Goal: Information Seeking & Learning: Compare options

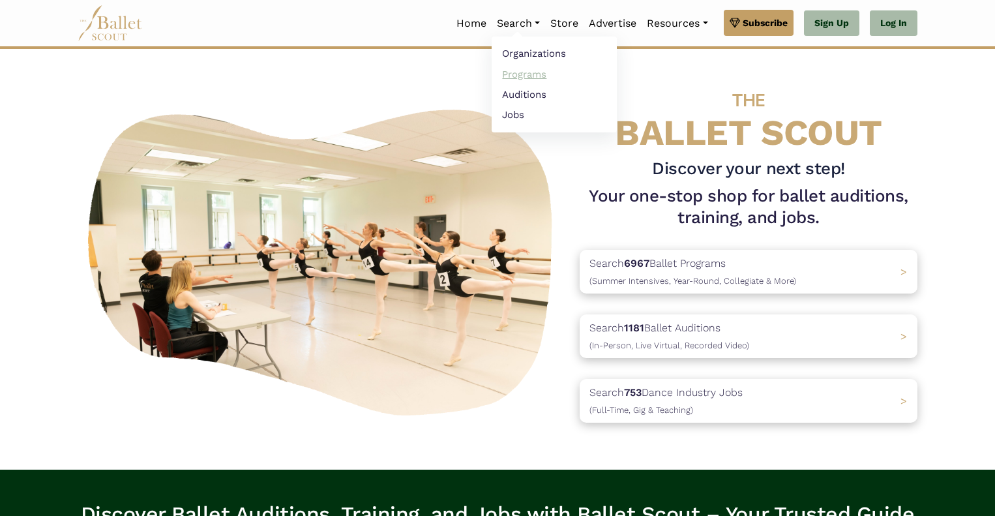
click at [527, 75] on link "Programs" at bounding box center [553, 74] width 125 height 20
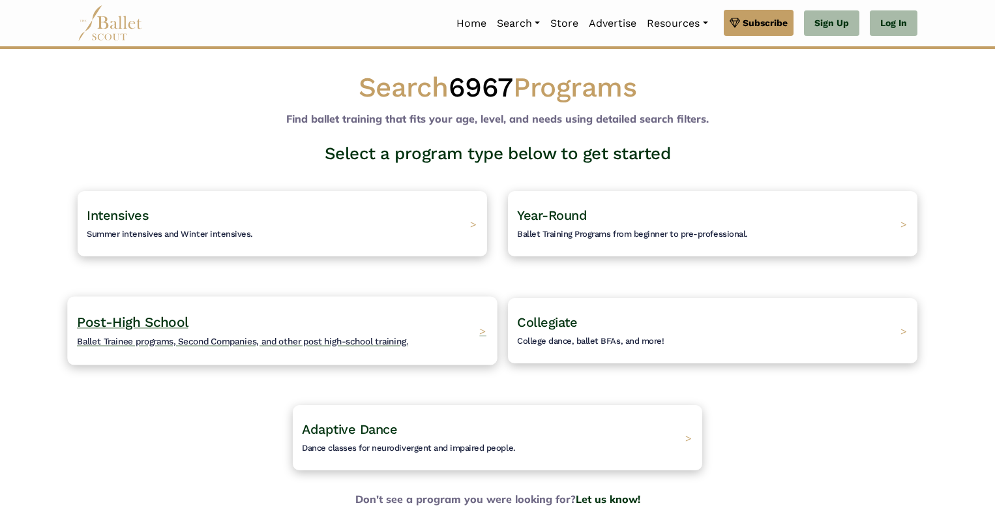
click at [225, 325] on h4 "Post-High School Ballet Trainee programs, Second Companies, and other post high…" at bounding box center [242, 331] width 331 height 36
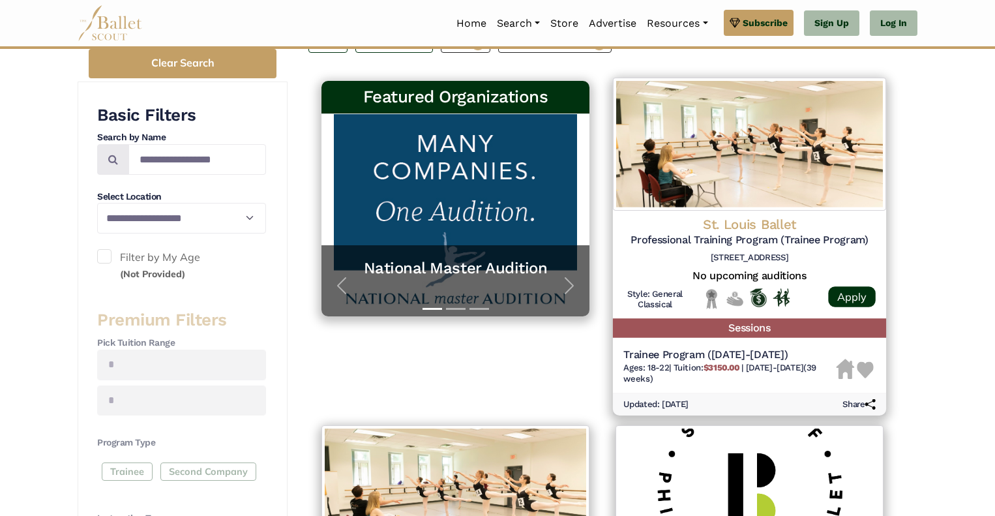
scroll to position [218, 0]
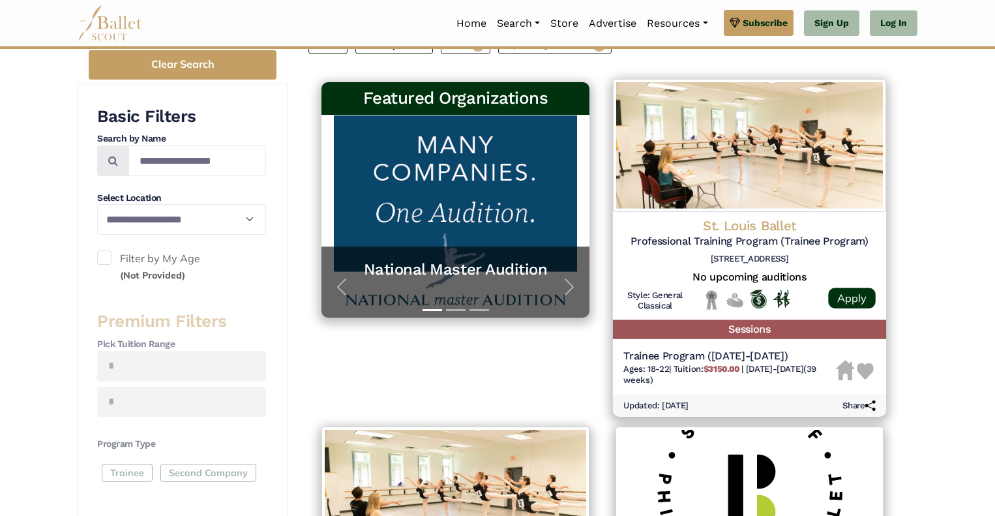
click at [774, 226] on h4 "St. Louis Ballet" at bounding box center [749, 226] width 252 height 18
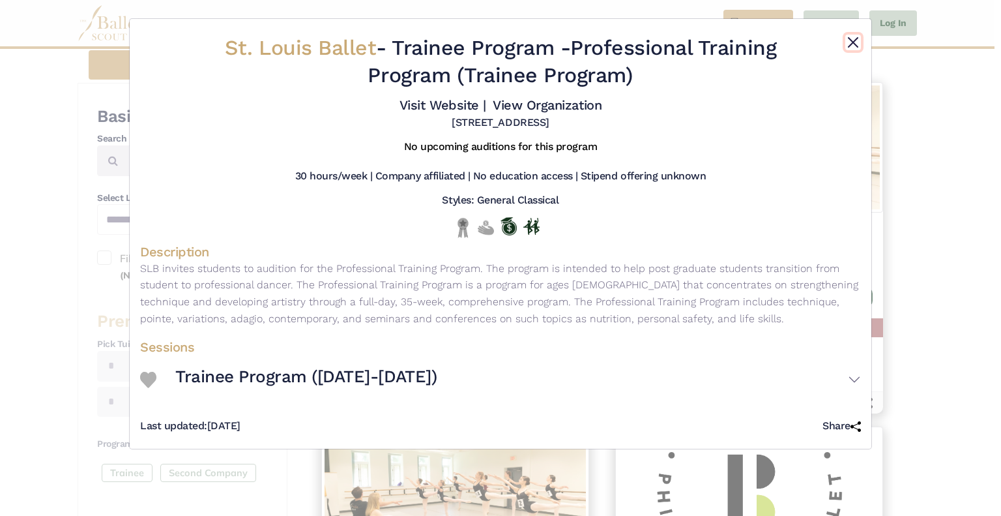
click at [856, 37] on button "Close" at bounding box center [853, 43] width 16 height 16
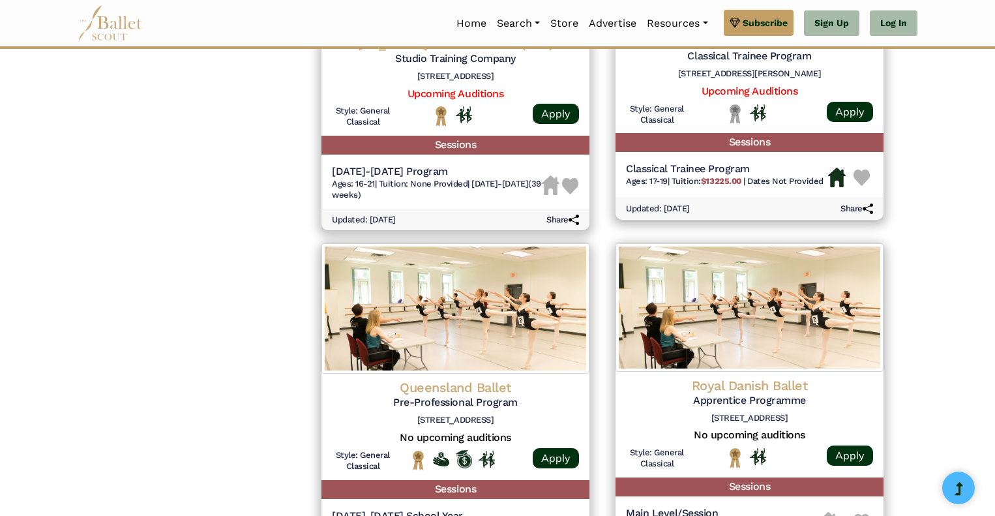
scroll to position [1444, 0]
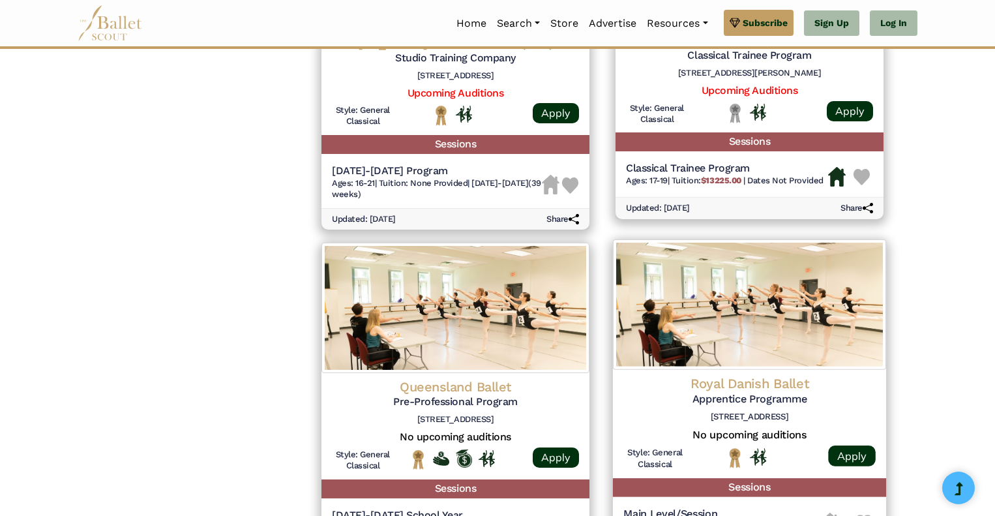
click at [722, 384] on h4 "Royal Danish Ballet" at bounding box center [749, 384] width 252 height 18
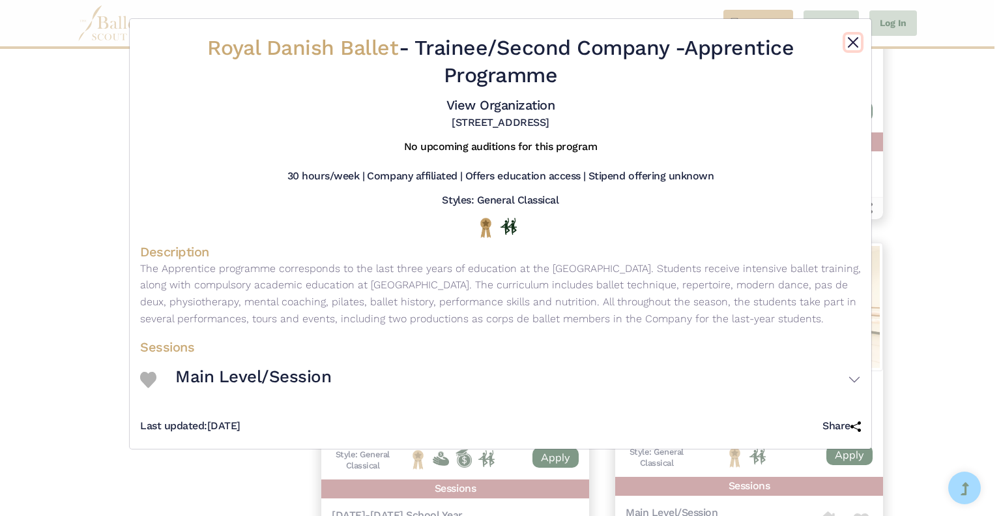
click at [853, 41] on button "Close" at bounding box center [853, 43] width 16 height 16
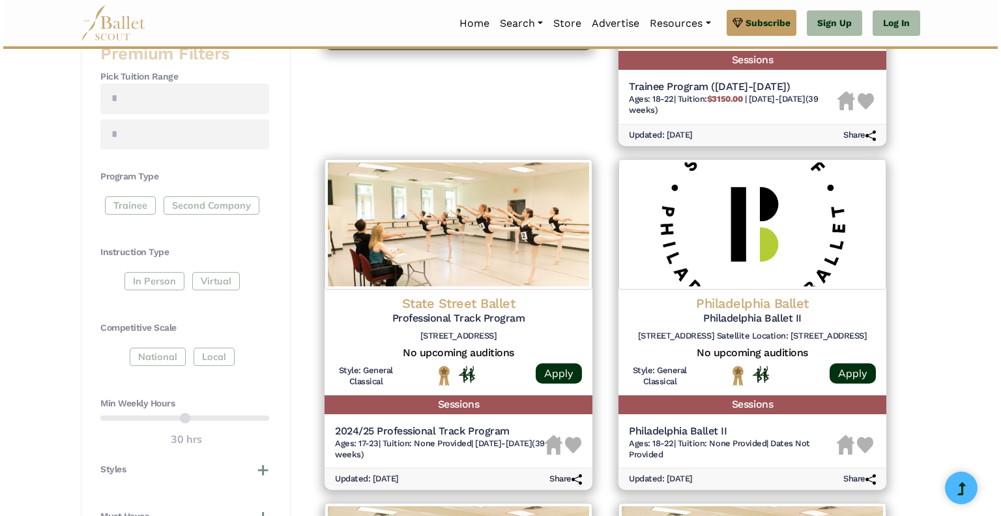
scroll to position [485, 0]
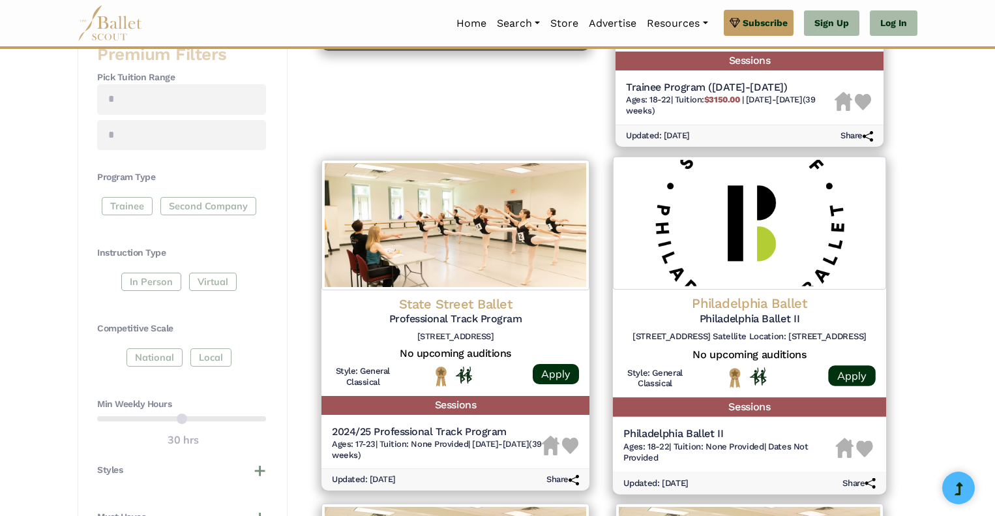
click at [774, 299] on h4 "Philadelphia Ballet" at bounding box center [749, 304] width 252 height 18
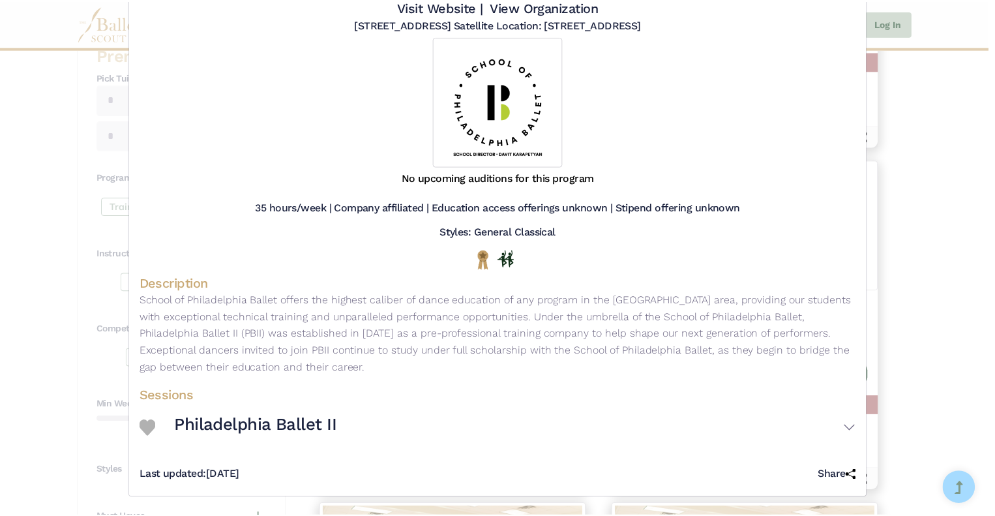
scroll to position [0, 0]
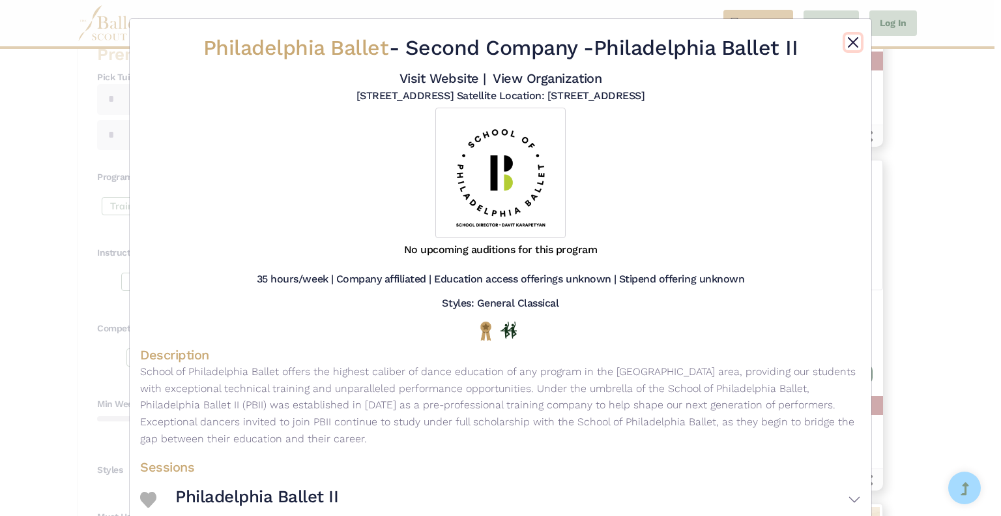
click at [854, 36] on button "Close" at bounding box center [853, 43] width 16 height 16
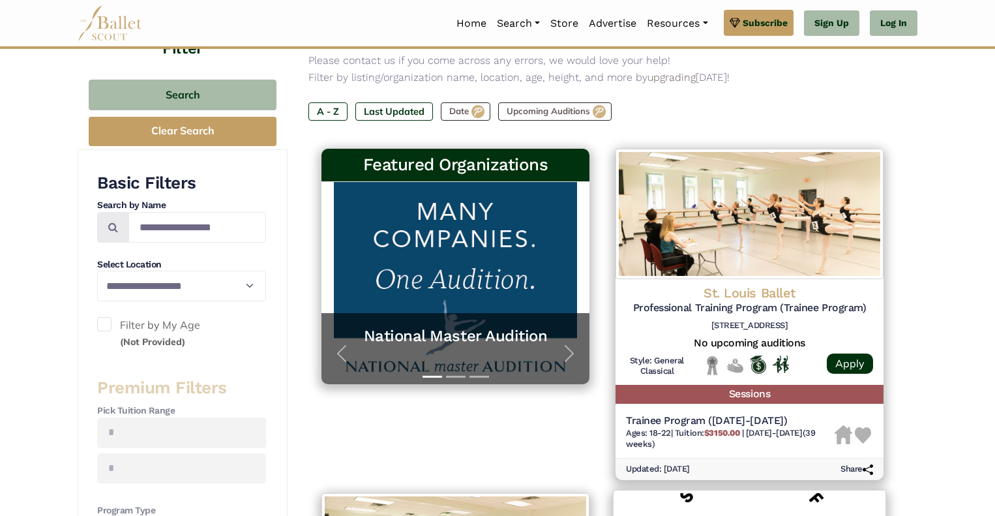
scroll to position [154, 0]
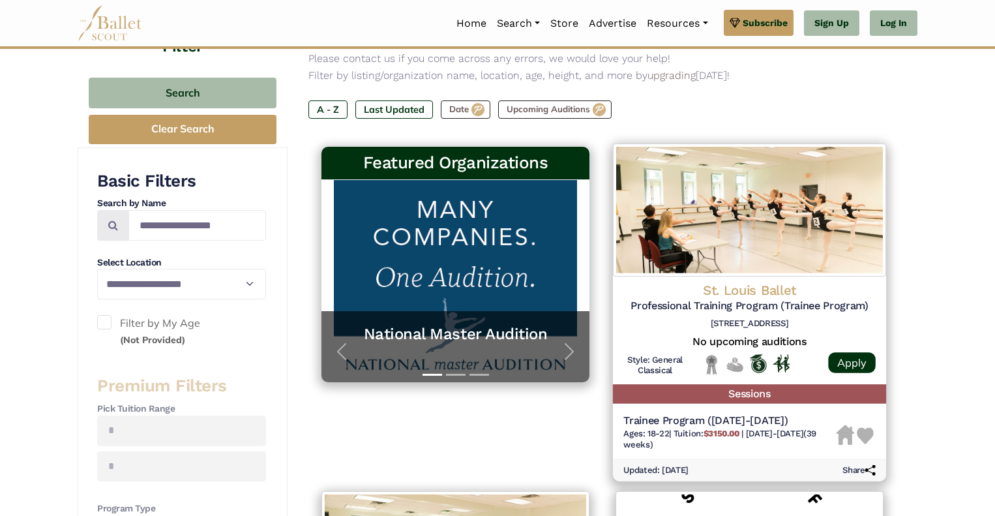
click at [774, 287] on h4 "St. Louis Ballet" at bounding box center [749, 291] width 252 height 18
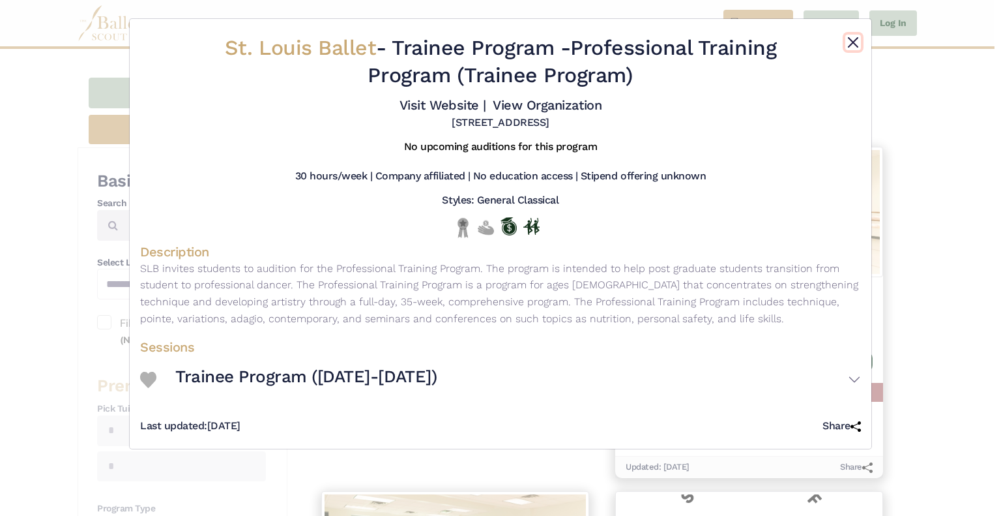
click at [850, 43] on button "Close" at bounding box center [853, 43] width 16 height 16
